Goal: Task Accomplishment & Management: Use online tool/utility

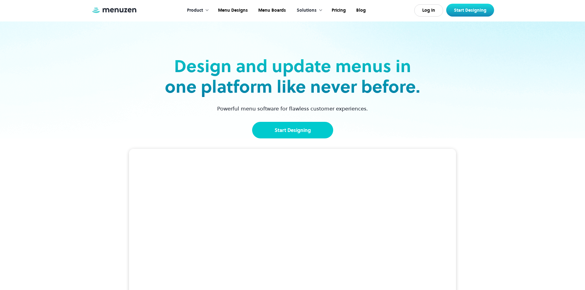
click at [306, 127] on link "Start Designing" at bounding box center [292, 130] width 81 height 17
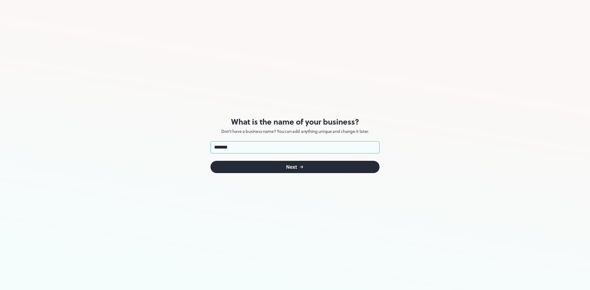
type input "*******"
click at [299, 170] on div "submit" at bounding box center [301, 166] width 5 height 7
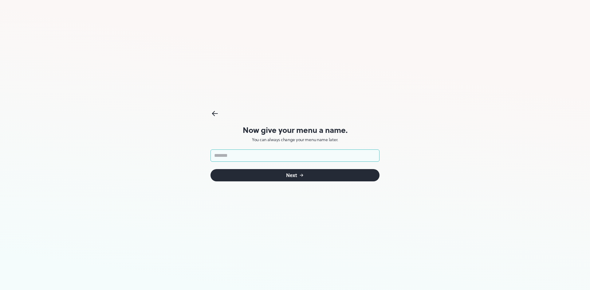
click at [313, 160] on input "text" at bounding box center [294, 156] width 169 height 12
type input "*******"
click at [303, 173] on icon "submit" at bounding box center [301, 175] width 5 height 5
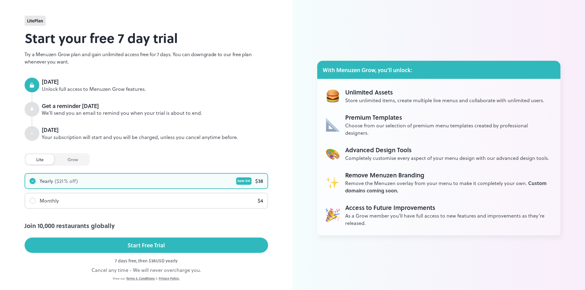
scroll to position [24, 0]
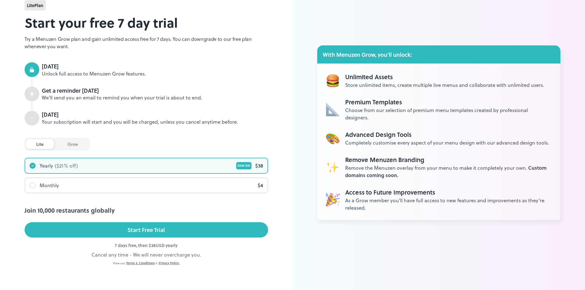
click at [96, 183] on div "Monthly $ 4" at bounding box center [146, 185] width 242 height 15
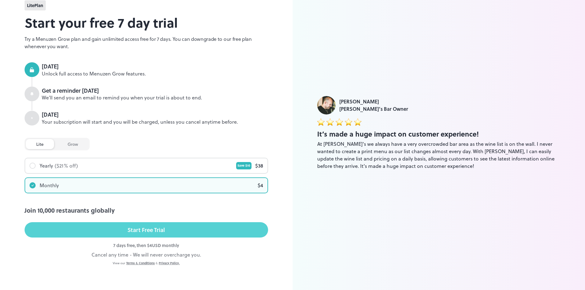
click at [219, 233] on button "Start Free Trial" at bounding box center [147, 229] width 244 height 15
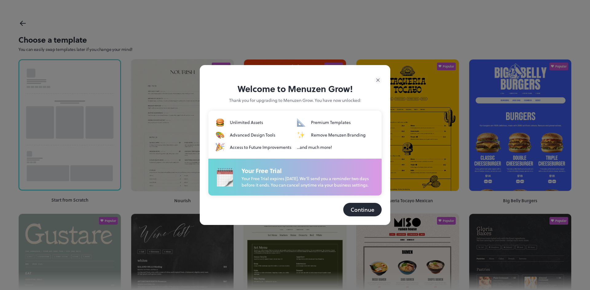
click at [363, 216] on button "Continue" at bounding box center [362, 210] width 38 height 14
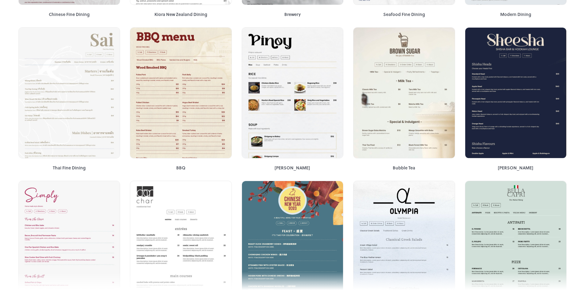
scroll to position [676, 0]
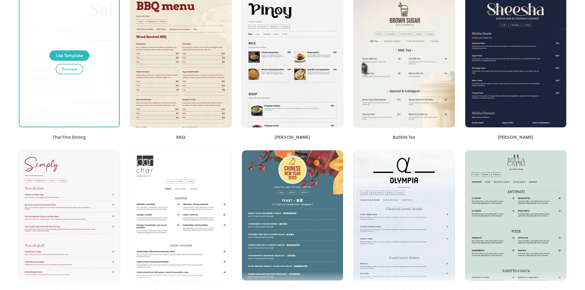
drag, startPoint x: 91, startPoint y: 100, endPoint x: 7, endPoint y: 85, distance: 84.8
click at [7, 85] on div "Start from Scratch Popular Nourish Popular Shanghai Garden Chinese Popular Taqu…" at bounding box center [292, 92] width 585 height 1426
click at [69, 70] on div "Preview" at bounding box center [69, 69] width 15 height 7
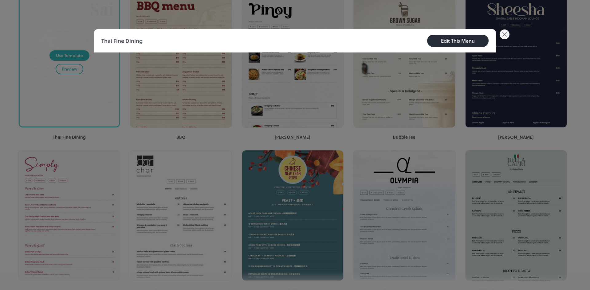
click at [503, 34] on icon at bounding box center [504, 34] width 10 height 10
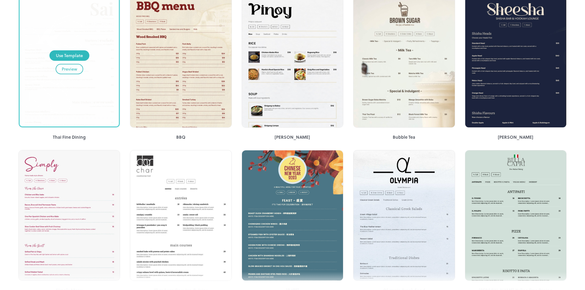
click at [61, 69] on button "Preview" at bounding box center [70, 69] width 28 height 10
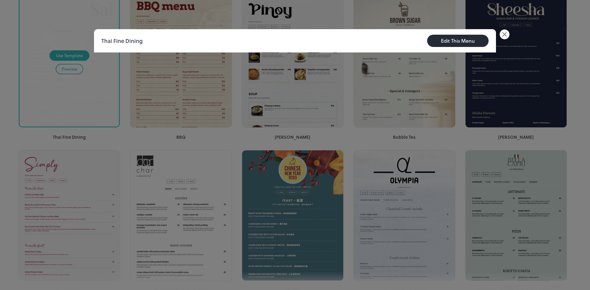
click at [503, 36] on icon at bounding box center [504, 34] width 10 height 10
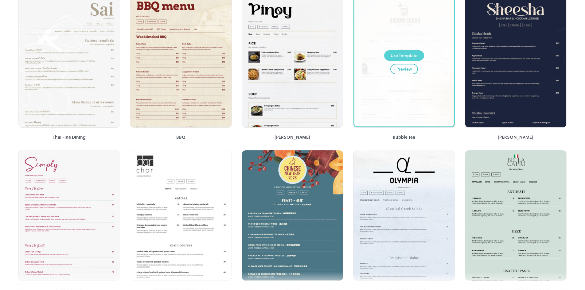
click at [411, 55] on div "Use Template" at bounding box center [404, 55] width 27 height 7
click at [405, 71] on div "Preview" at bounding box center [404, 69] width 15 height 7
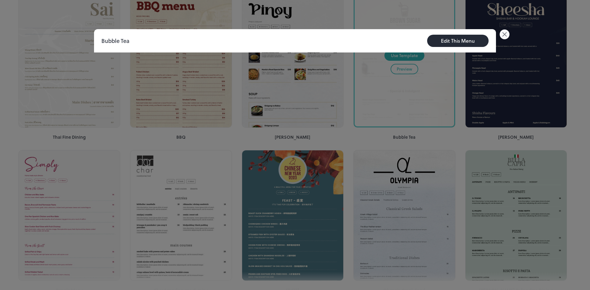
click at [474, 37] on div "Edit This Menu" at bounding box center [458, 40] width 34 height 7
click at [459, 41] on div "Edit This Menu" at bounding box center [458, 40] width 34 height 7
click at [506, 35] on icon at bounding box center [504, 34] width 10 height 10
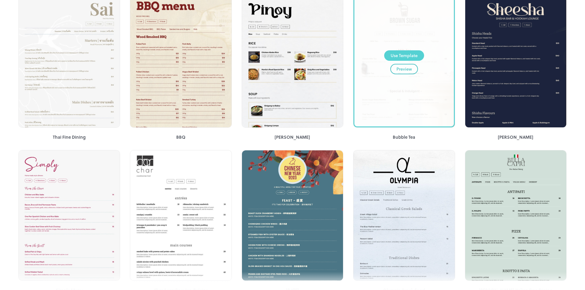
click at [407, 57] on div "Use Template" at bounding box center [404, 55] width 27 height 7
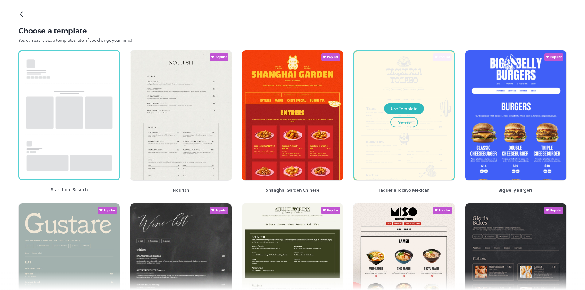
scroll to position [0, 0]
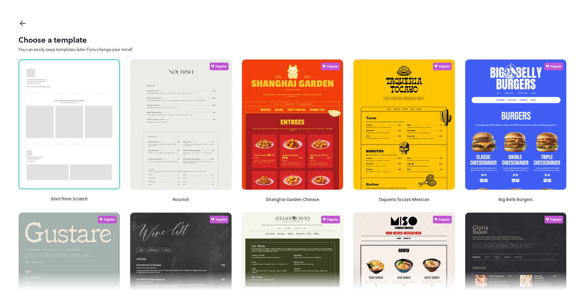
click at [21, 22] on icon at bounding box center [22, 23] width 9 height 9
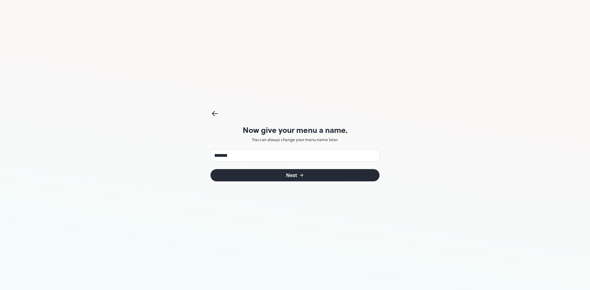
click at [297, 177] on div "Next" at bounding box center [291, 175] width 11 height 5
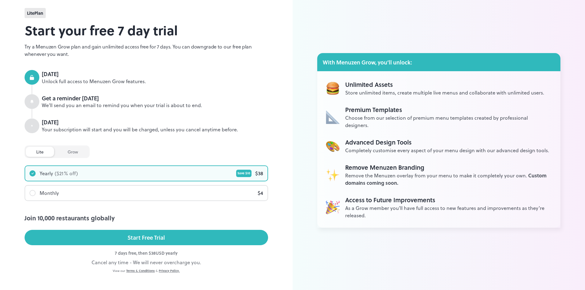
scroll to position [24, 0]
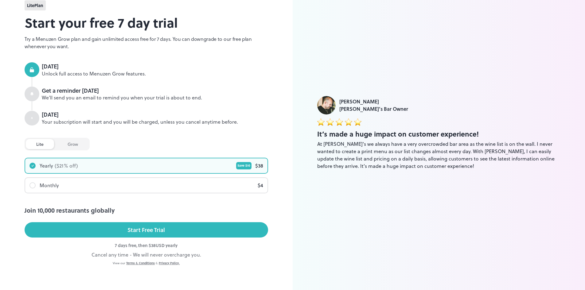
click at [174, 190] on div "Monthly $ 4" at bounding box center [146, 185] width 242 height 15
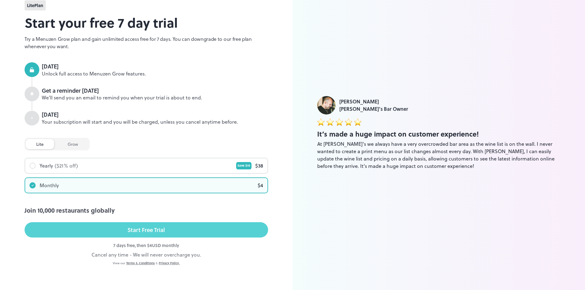
click at [210, 225] on button "Start Free Trial" at bounding box center [147, 229] width 244 height 15
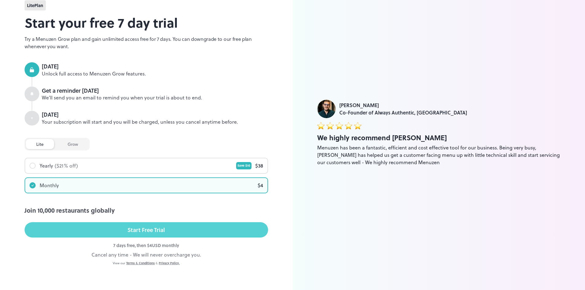
click at [149, 234] on div "Start Free Trial" at bounding box center [145, 229] width 37 height 9
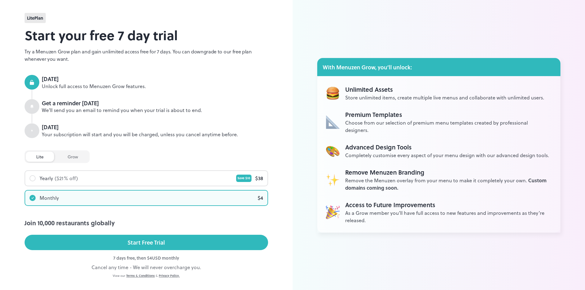
scroll to position [0, 0]
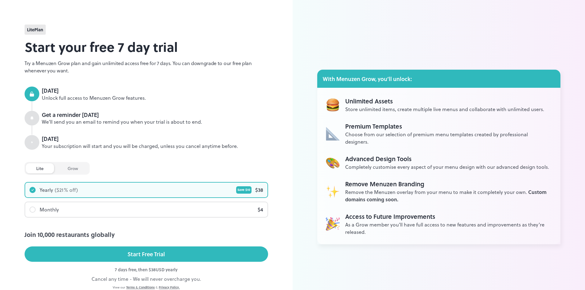
click at [111, 200] on div "Yearly ($ 21 % off) Save $ 10 $ 38 Monthly $ 4" at bounding box center [147, 200] width 244 height 36
click at [80, 170] on div "grow" at bounding box center [72, 168] width 31 height 10
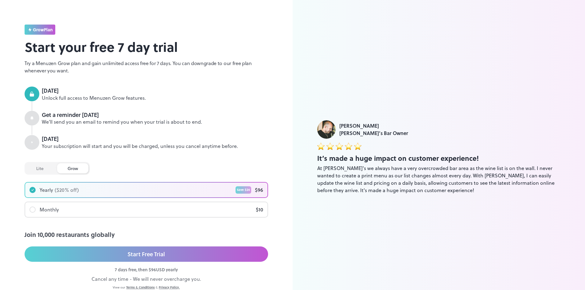
click at [37, 170] on div "lite" at bounding box center [40, 168] width 28 height 10
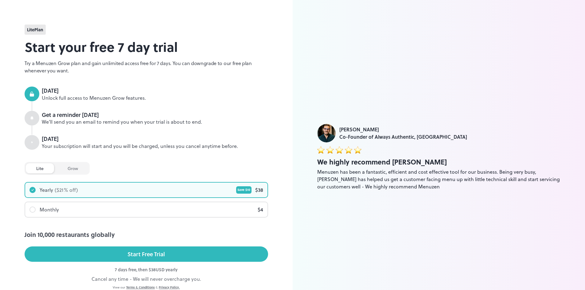
click at [67, 208] on div "Monthly $ 4" at bounding box center [146, 209] width 242 height 15
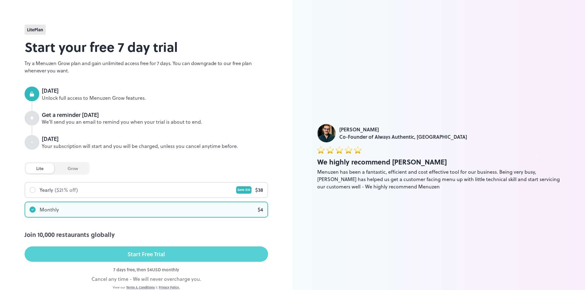
click at [146, 259] on button "Start Free Trial" at bounding box center [147, 254] width 244 height 15
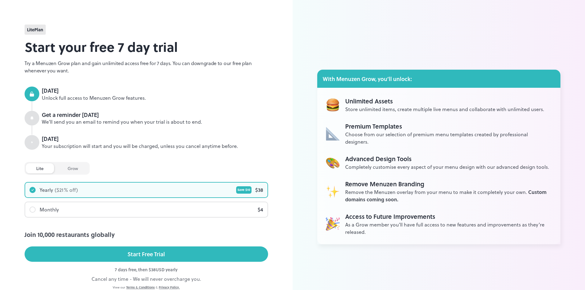
click at [129, 206] on div "Monthly $ 4" at bounding box center [146, 209] width 242 height 15
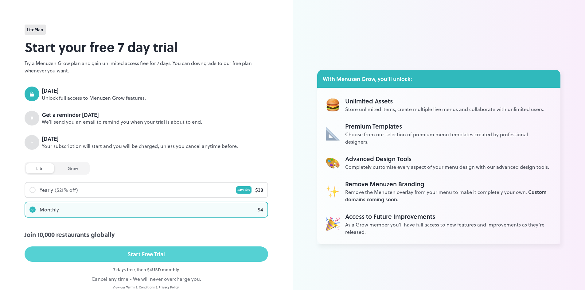
click at [145, 258] on div "Start Free Trial" at bounding box center [145, 254] width 37 height 9
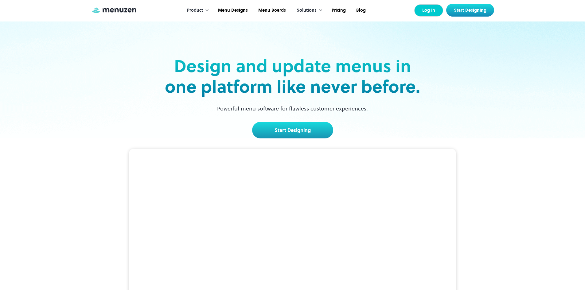
click at [437, 11] on link "Log In" at bounding box center [428, 10] width 29 height 12
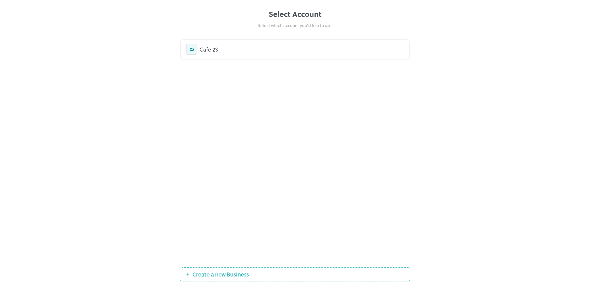
click at [203, 49] on div "Café 23" at bounding box center [301, 49] width 204 height 8
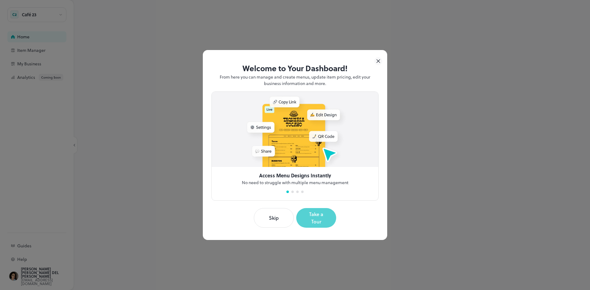
click at [321, 217] on button "Take a Tour" at bounding box center [316, 218] width 40 height 20
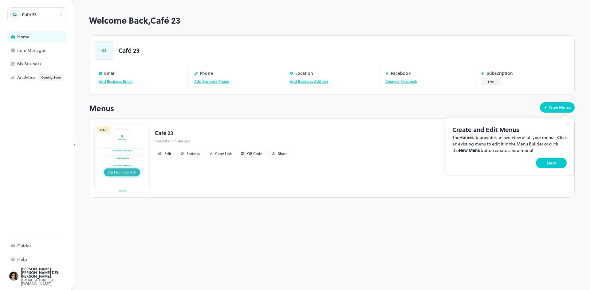
click at [567, 123] on rect at bounding box center [568, 124] width 6 height 6
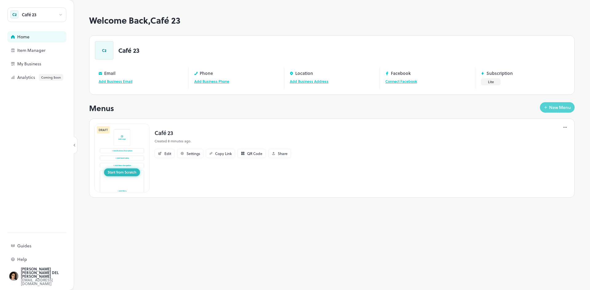
click at [549, 106] on div "New Menu" at bounding box center [560, 107] width 22 height 4
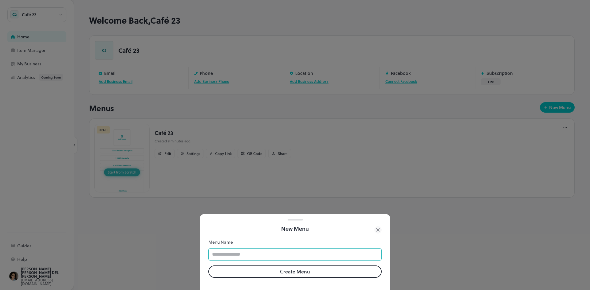
click at [276, 252] on input "text" at bounding box center [294, 255] width 173 height 12
click at [368, 167] on div at bounding box center [295, 145] width 590 height 290
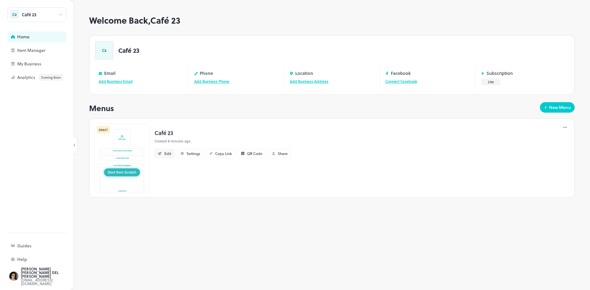
click at [162, 157] on div "Edit" at bounding box center [165, 153] width 20 height 9
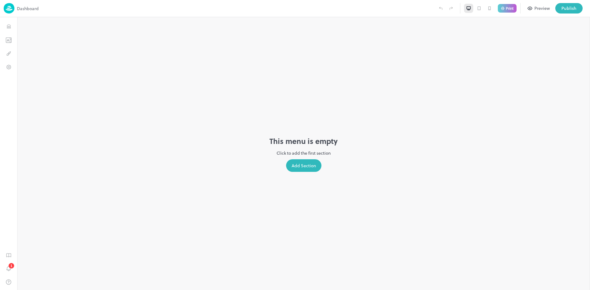
click at [305, 161] on div "Add Section" at bounding box center [303, 165] width 35 height 13
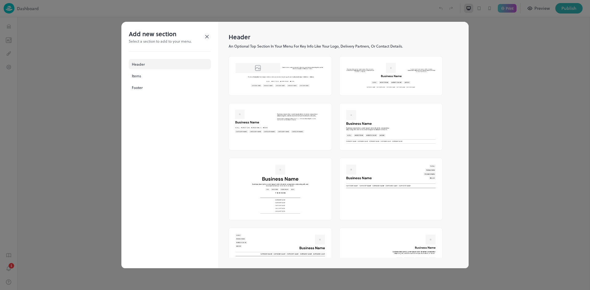
click at [208, 38] on icon at bounding box center [207, 36] width 3 height 3
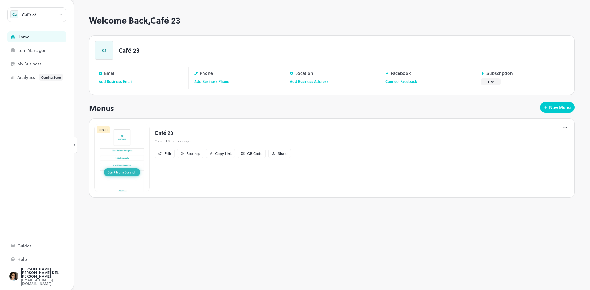
click at [127, 174] on img at bounding box center [121, 158] width 55 height 69
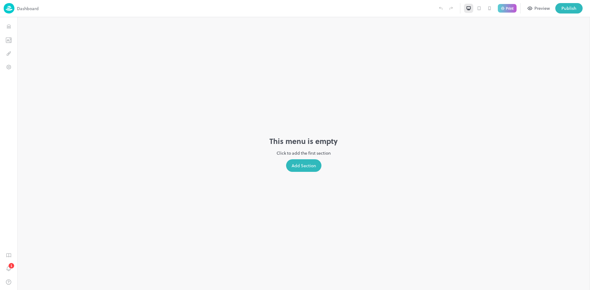
click at [29, 9] on p "Dashboard" at bounding box center [28, 8] width 22 height 6
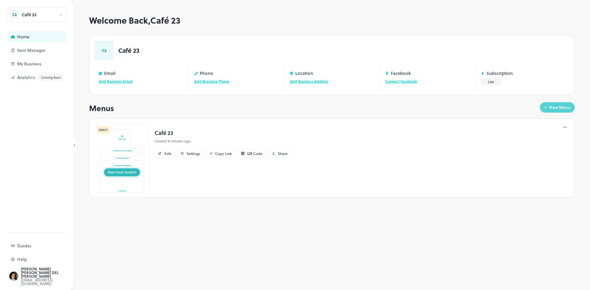
click at [564, 108] on div "New Menu" at bounding box center [560, 107] width 22 height 4
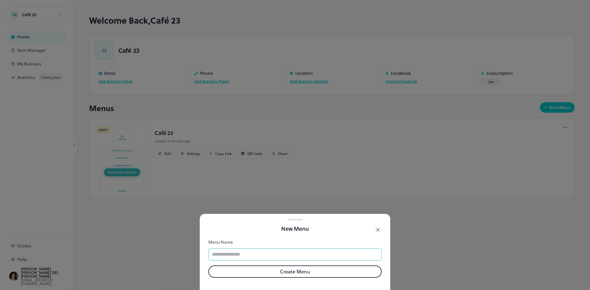
click at [234, 250] on input "text" at bounding box center [294, 255] width 173 height 12
type input "**********"
click at [310, 266] on button "Create Menu" at bounding box center [294, 272] width 173 height 12
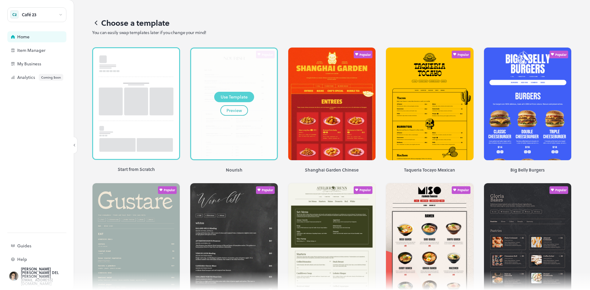
click at [235, 96] on div "Use Template" at bounding box center [234, 97] width 27 height 7
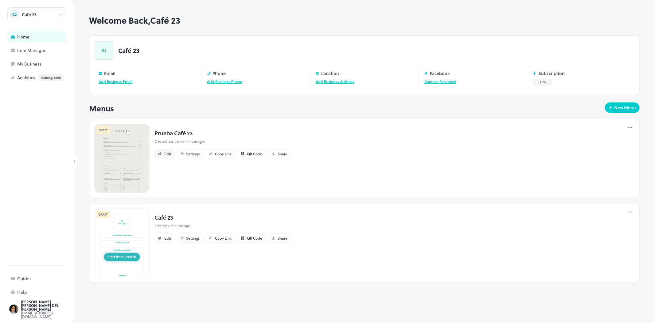
click at [167, 152] on div "Edit" at bounding box center [167, 154] width 7 height 4
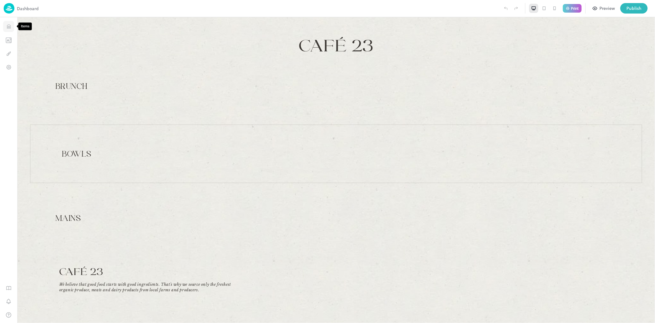
click at [7, 28] on icon "Items" at bounding box center [9, 27] width 6 height 6
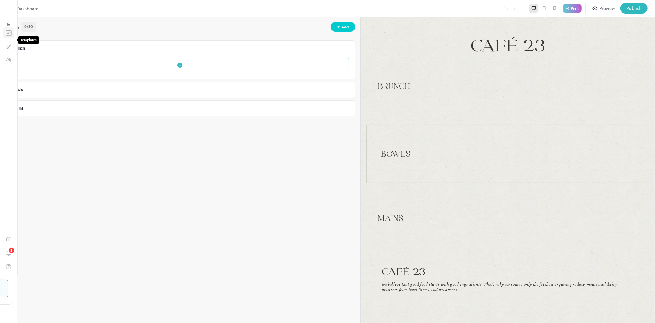
click at [7, 36] on icon "Templates" at bounding box center [9, 33] width 6 height 6
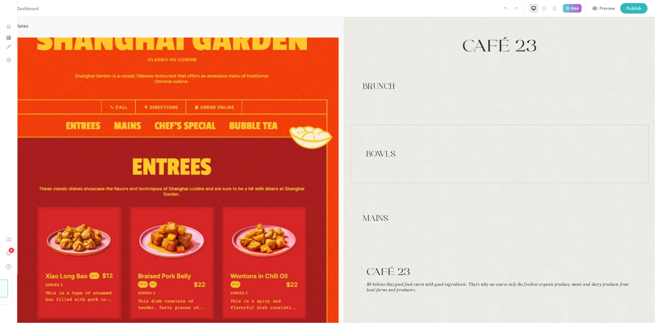
scroll to position [512, 0]
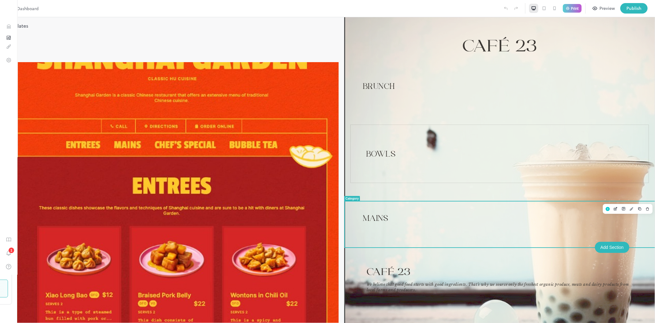
type input "*****"
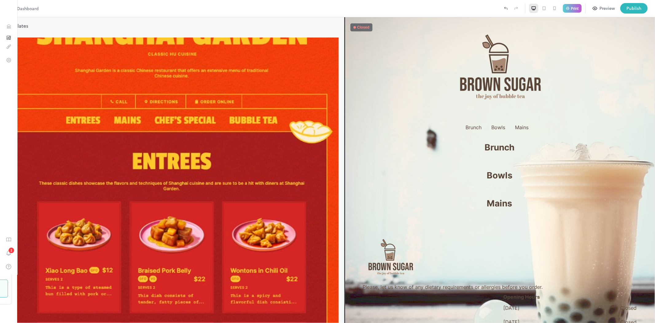
click at [74, 11] on div at bounding box center [270, 8] width 462 height 10
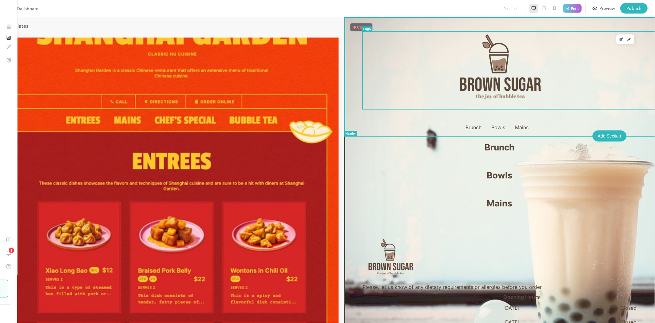
click at [516, 74] on div at bounding box center [499, 70] width 274 height 77
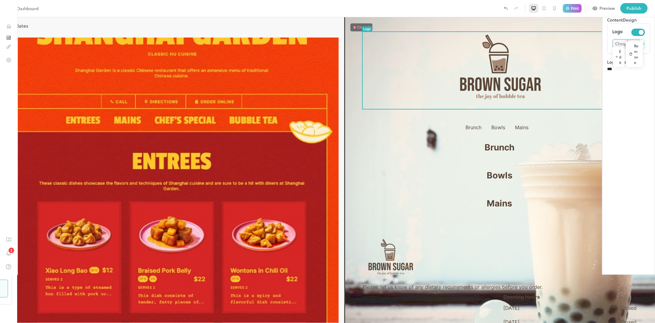
drag, startPoint x: 646, startPoint y: 31, endPoint x: 639, endPoint y: 39, distance: 10.7
click at [589, 39] on div "Logo Content Design Logo Edit Remove Logo Size *** ​" at bounding box center [628, 137] width 53 height 274
click at [589, 67] on div "Edit" at bounding box center [619, 57] width 12 height 20
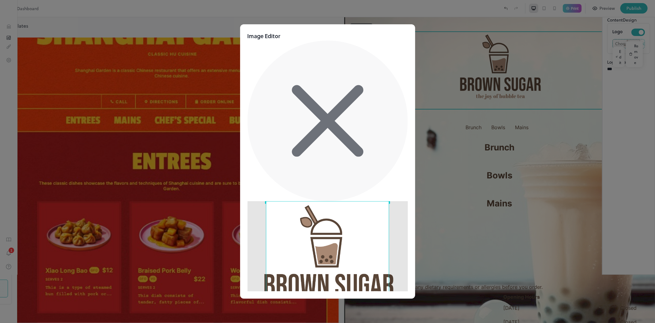
click at [394, 82] on icon at bounding box center [328, 121] width 160 height 160
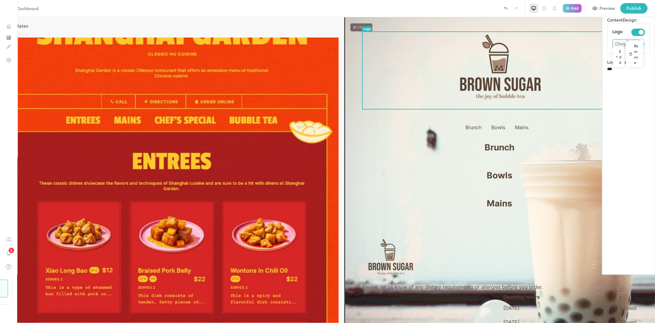
click at [589, 23] on button "Design" at bounding box center [630, 20] width 14 height 6
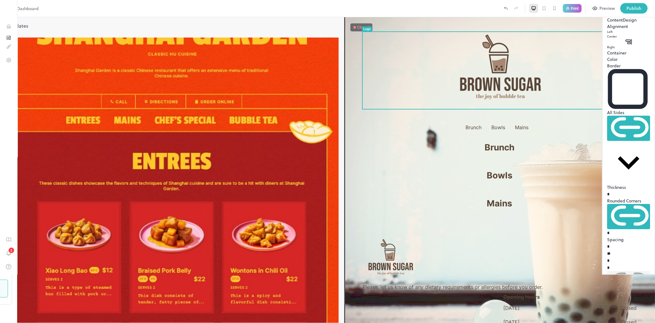
click at [589, 49] on div "Right" at bounding box center [628, 47] width 43 height 5
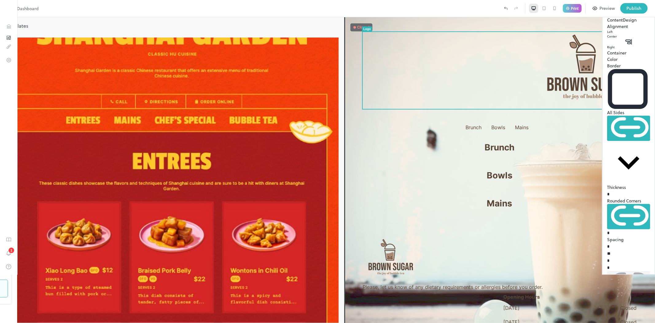
click at [589, 39] on div "Center" at bounding box center [628, 36] width 43 height 5
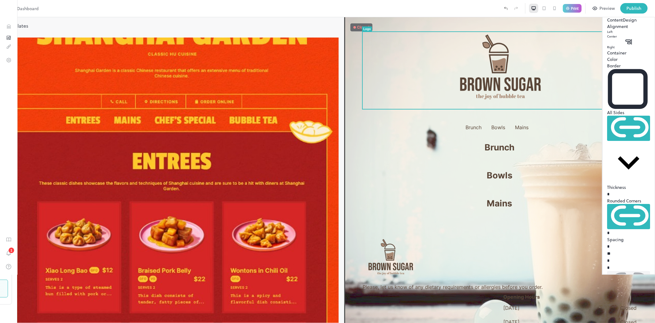
click at [589, 23] on button "Content" at bounding box center [615, 20] width 16 height 6
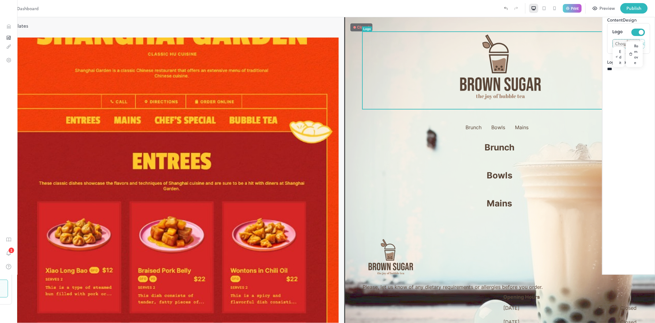
click at [589, 15] on icon at bounding box center [646, 10] width 7 height 7
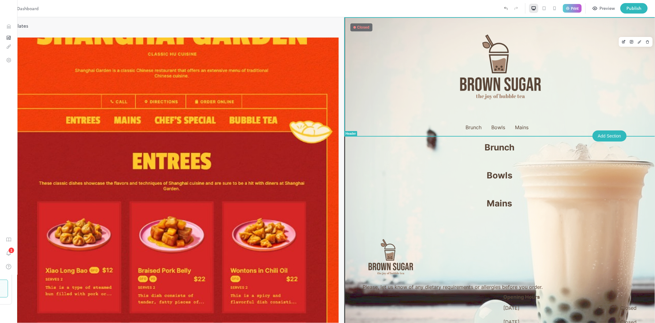
click at [423, 23] on div "Brunch Bowls Mains" at bounding box center [499, 76] width 311 height 119
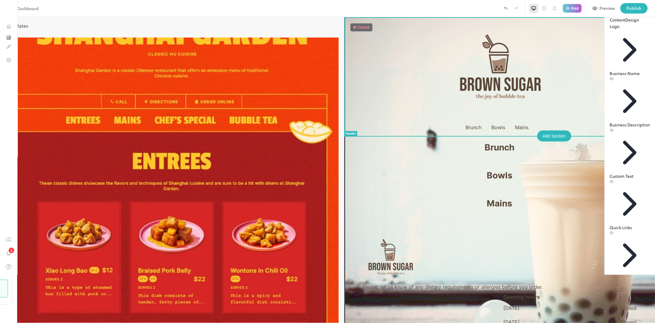
click at [589, 23] on button "Design" at bounding box center [632, 20] width 14 height 6
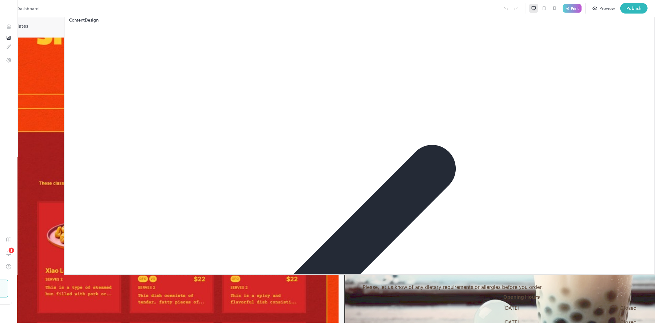
type input "**********"
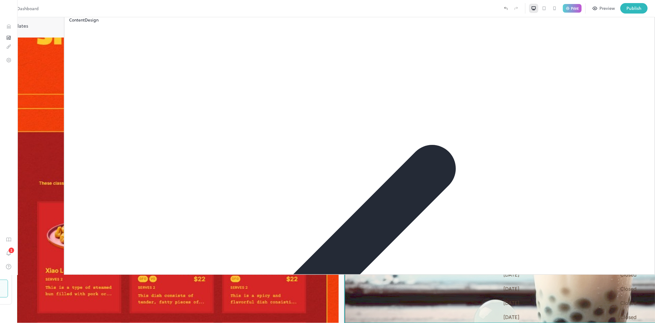
click at [499, 261] on div at bounding box center [429, 316] width 141 height 112
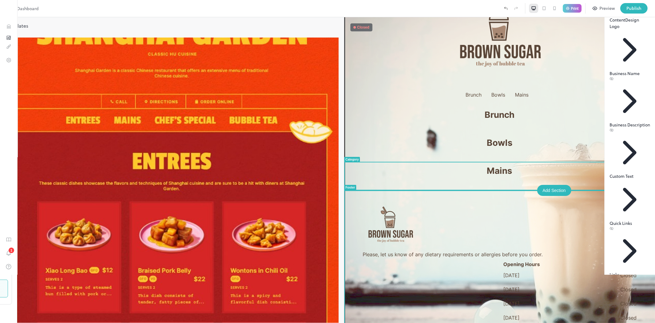
scroll to position [33, 0]
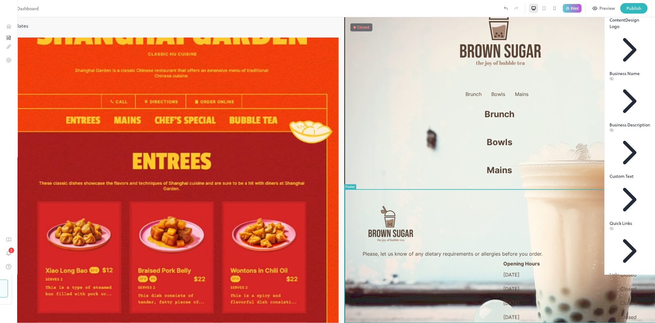
click at [499, 260] on div at bounding box center [429, 316] width 141 height 112
drag, startPoint x: 567, startPoint y: 255, endPoint x: 558, endPoint y: 260, distance: 10.7
click at [499, 260] on div at bounding box center [429, 316] width 141 height 112
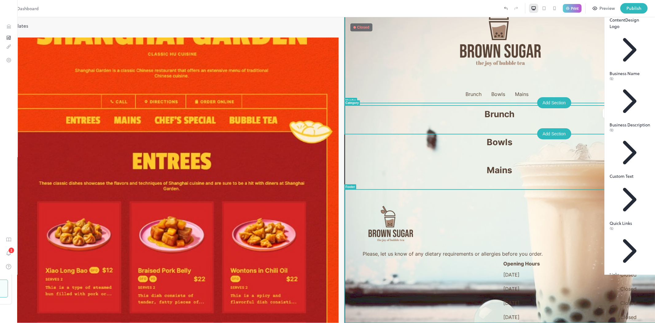
click at [589, 103] on div "Brunch" at bounding box center [499, 117] width 311 height 31
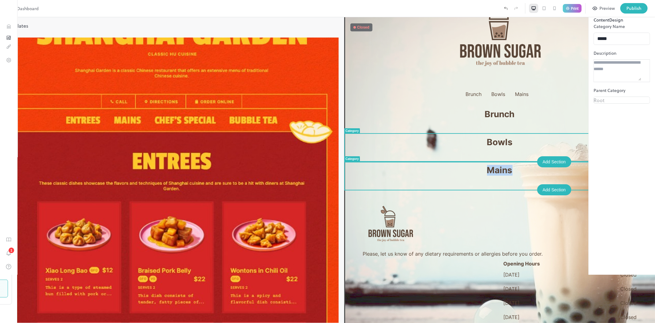
drag, startPoint x: 584, startPoint y: 177, endPoint x: 588, endPoint y: 152, distance: 25.3
click at [588, 152] on div "Brunch Bowls Mains Brunch Bowls Mains Please, let us know of any dietary requir…" at bounding box center [499, 181] width 311 height 395
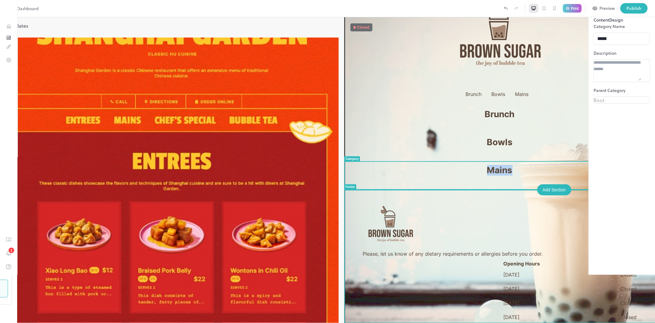
click at [499, 290] on div at bounding box center [429, 316] width 141 height 112
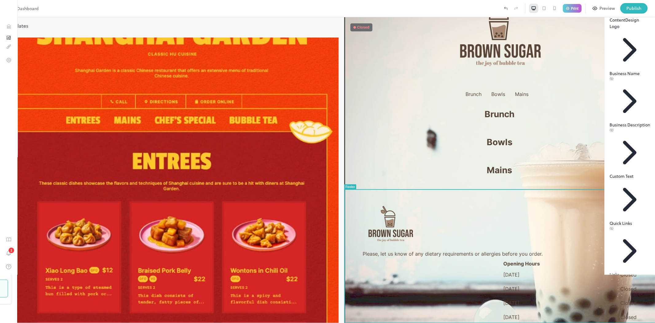
click at [589, 23] on button "Design" at bounding box center [632, 20] width 14 height 6
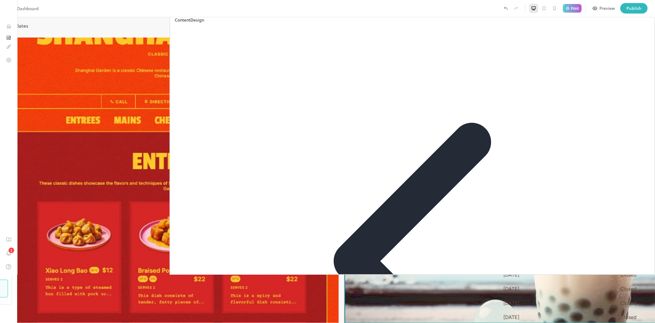
click at [589, 15] on icon at bounding box center [646, 10] width 7 height 7
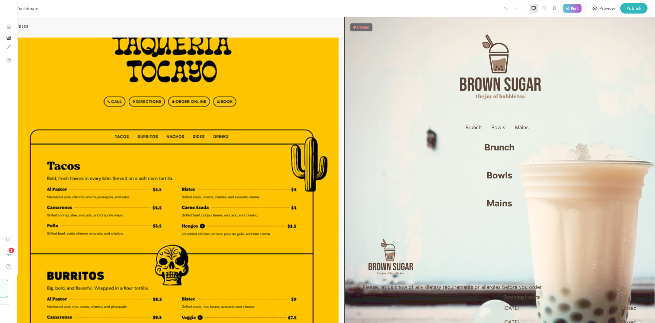
click at [546, 7] on icon at bounding box center [544, 8] width 5 height 5
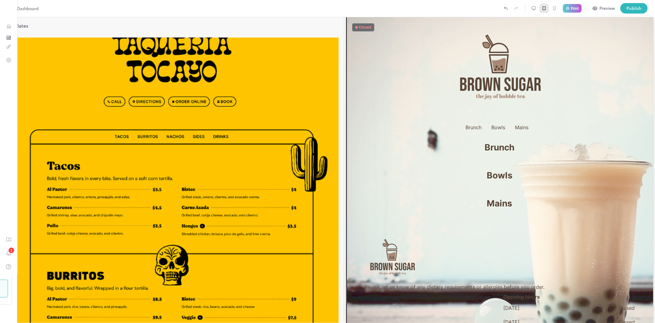
click at [552, 8] on icon at bounding box center [554, 8] width 5 height 5
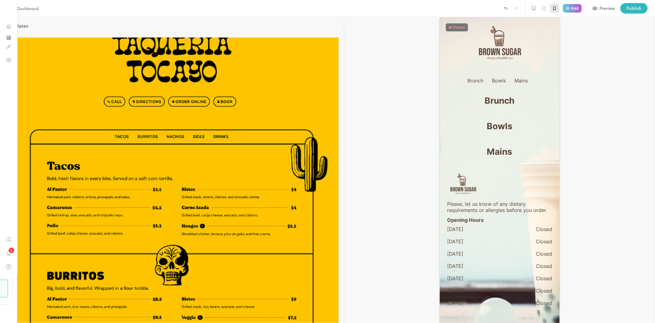
click at [536, 10] on icon at bounding box center [533, 8] width 5 height 5
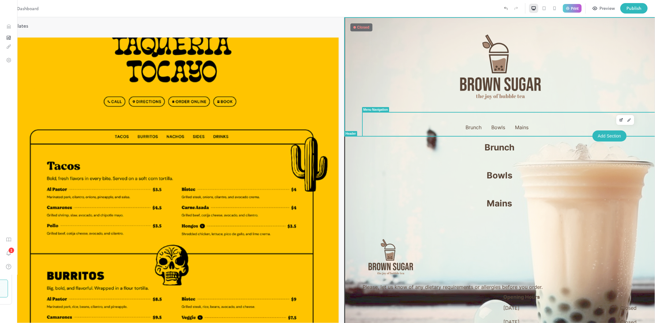
click at [484, 123] on div "Brunch" at bounding box center [473, 126] width 21 height 11
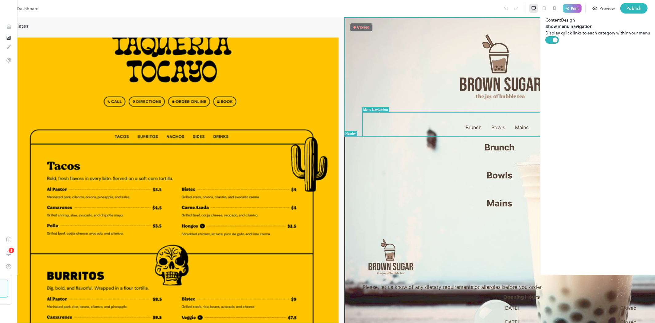
click at [505, 129] on span "Bowls" at bounding box center [498, 127] width 14 height 6
click at [529, 127] on span "Mains" at bounding box center [522, 127] width 14 height 6
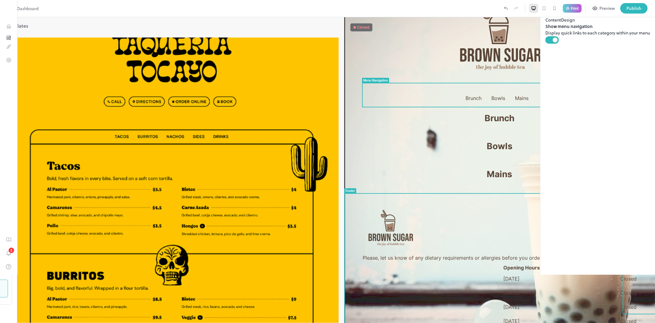
scroll to position [33, 0]
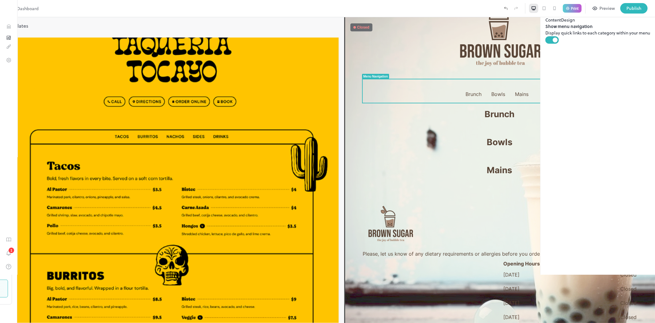
click at [589, 15] on icon at bounding box center [646, 10] width 7 height 7
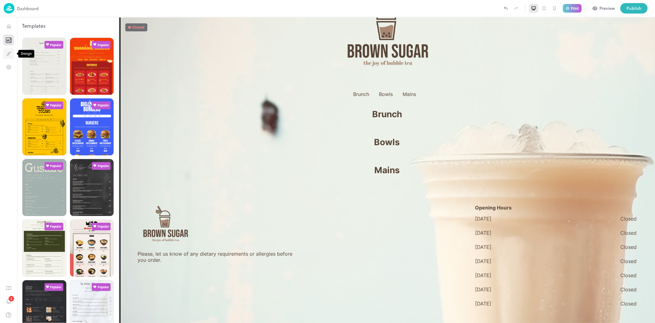
click at [8, 54] on icon "Design" at bounding box center [8, 55] width 2 height 2
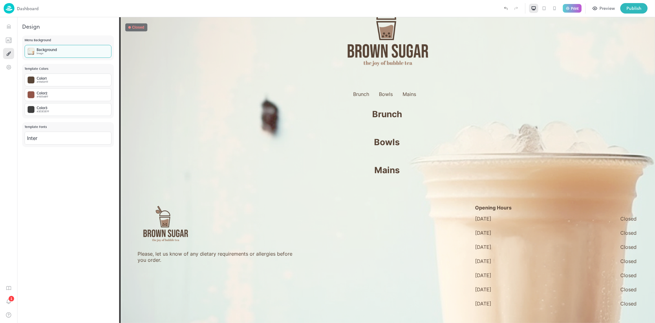
click at [66, 50] on div "Background Image" at bounding box center [68, 51] width 87 height 13
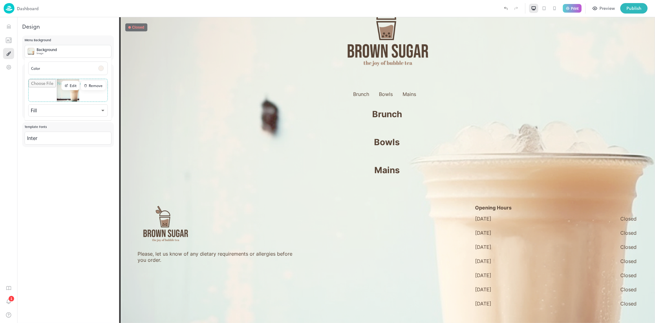
click at [73, 84] on div "Edit" at bounding box center [70, 85] width 18 height 9
